Goal: Task Accomplishment & Management: Complete application form

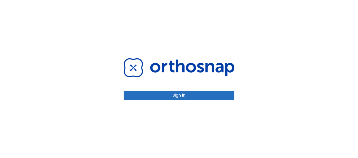
click at [187, 94] on button "Sign in" at bounding box center [179, 95] width 111 height 9
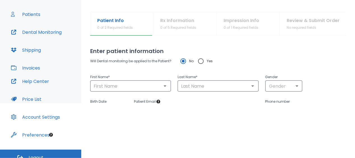
scroll to position [56, 0]
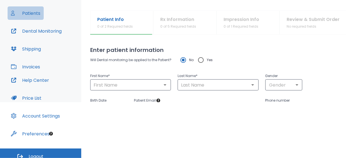
click at [35, 13] on button "Patients" at bounding box center [26, 12] width 36 height 13
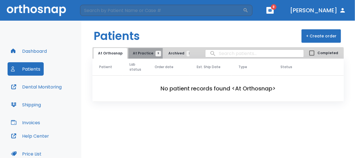
click at [146, 53] on span "At Practice 9" at bounding box center [145, 53] width 25 height 5
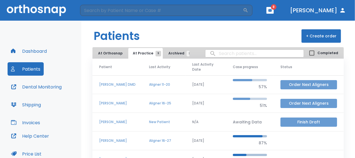
click at [291, 104] on button "Order Next Aligners" at bounding box center [308, 103] width 57 height 9
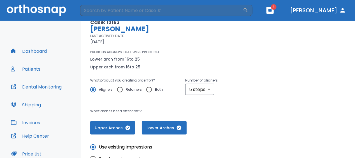
scroll to position [56, 0]
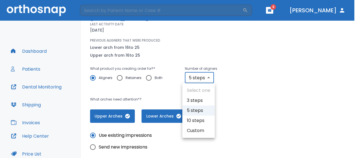
click at [208, 76] on body "​ 8 Dr. Davis Dashboard Patients Dental Monitoring Shipping Invoices Help Cente…" at bounding box center [179, 79] width 358 height 158
click at [200, 131] on li "Custom" at bounding box center [199, 131] width 32 height 10
type input "custom"
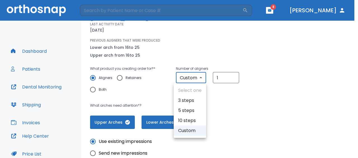
click at [199, 77] on body "​ 8 Dr. Davis Dashboard Patients Dental Monitoring Shipping Invoices Help Cente…" at bounding box center [179, 79] width 358 height 158
click at [218, 77] on div at bounding box center [179, 79] width 358 height 158
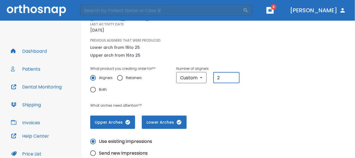
click at [231, 76] on input "2" at bounding box center [226, 77] width 26 height 11
click at [231, 76] on input "3" at bounding box center [226, 77] width 26 height 11
click at [231, 76] on input "4" at bounding box center [226, 77] width 26 height 11
click at [231, 76] on input "5" at bounding box center [226, 77] width 26 height 11
click at [231, 76] on input "6" at bounding box center [226, 77] width 26 height 11
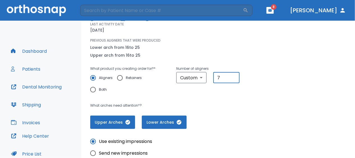
click at [231, 76] on input "7" at bounding box center [226, 77] width 26 height 11
click at [231, 76] on input "8" at bounding box center [226, 77] width 26 height 11
click at [231, 76] on input "9" at bounding box center [226, 77] width 26 height 11
click at [231, 76] on input "10" at bounding box center [226, 77] width 26 height 11
click at [231, 76] on input "11" at bounding box center [226, 77] width 26 height 11
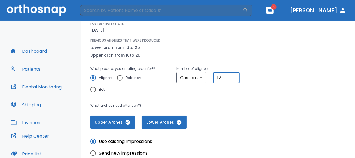
click at [231, 76] on input "12" at bounding box center [226, 77] width 26 height 11
click at [231, 76] on input "13" at bounding box center [226, 77] width 26 height 11
click at [231, 76] on input "14" at bounding box center [226, 77] width 26 height 11
type input "15"
click at [231, 76] on input "15" at bounding box center [226, 77] width 26 height 11
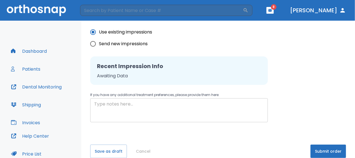
scroll to position [175, 0]
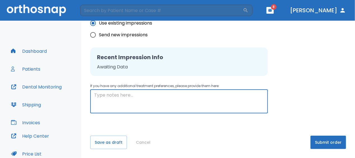
click at [102, 99] on textarea at bounding box center [179, 101] width 170 height 19
type textarea "Patient is wearing trays #25"
click at [61, 92] on button "Dental Monitoring" at bounding box center [36, 86] width 57 height 13
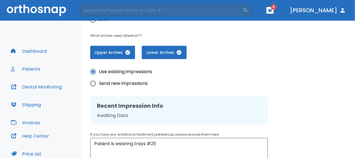
scroll to position [119, 0]
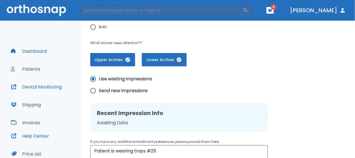
click at [113, 73] on div "Use existing impressions Send new impressions Recent Impression Info Awaiting D…" at bounding box center [218, 118] width 256 height 103
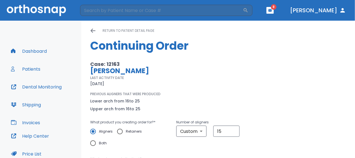
scroll to position [0, 0]
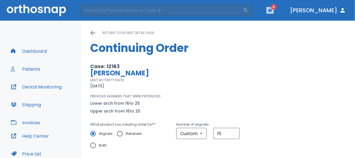
click at [273, 10] on button "button" at bounding box center [269, 10] width 7 height 7
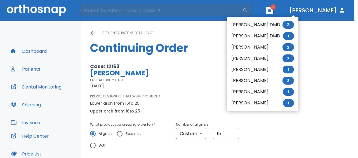
click at [334, 61] on div at bounding box center [179, 79] width 358 height 158
